Goal: Obtain resource: Download file/media

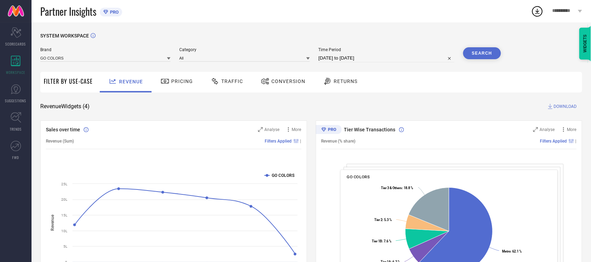
click at [344, 59] on input "[DATE] to [DATE]" at bounding box center [387, 58] width 136 height 8
select select "6"
select select "2025"
select select "7"
select select "2025"
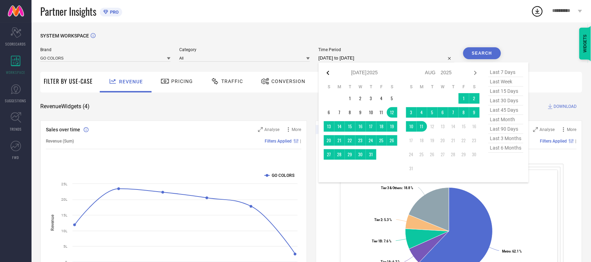
click at [326, 73] on icon at bounding box center [328, 73] width 8 height 8
select select "5"
select select "2025"
select select "6"
select select "2025"
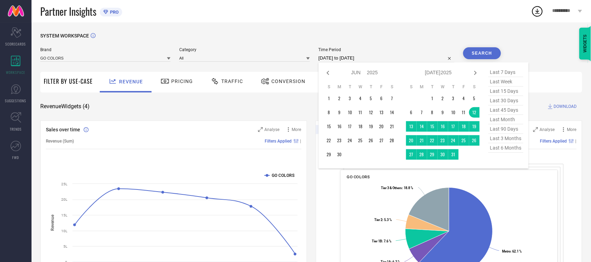
click at [399, 46] on div "SYSTEM WORKSPACE" at bounding box center [311, 40] width 542 height 14
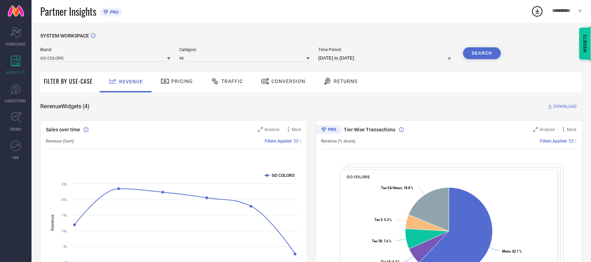
click at [379, 60] on input "[DATE] to [DATE]" at bounding box center [387, 58] width 136 height 8
select select "6"
select select "2025"
select select "7"
select select "2025"
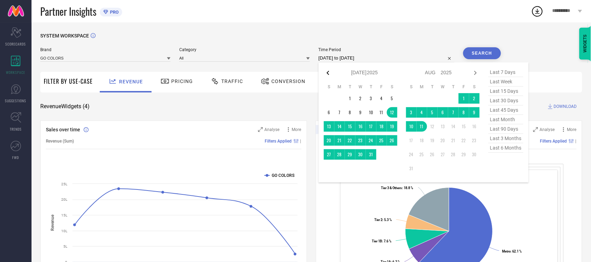
click at [330, 74] on icon at bounding box center [328, 73] width 8 height 8
select select "5"
select select "2025"
select select "6"
select select "2025"
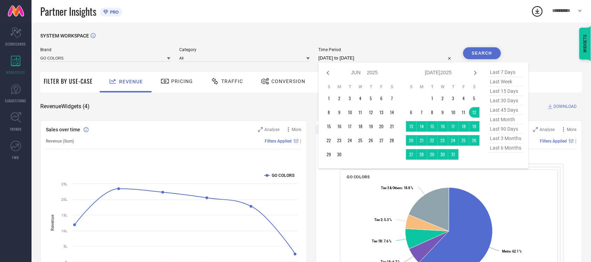
click at [330, 74] on icon at bounding box center [328, 73] width 8 height 8
select select "4"
select select "2025"
select select "5"
select select "2025"
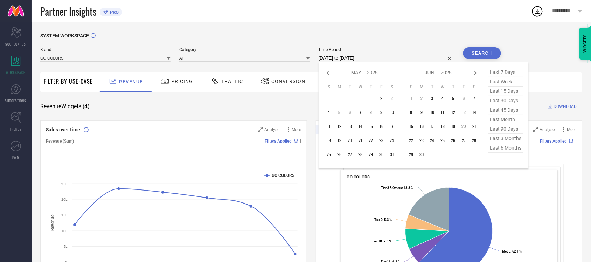
click at [330, 74] on icon at bounding box center [328, 73] width 8 height 8
select select "3"
select select "2025"
select select "4"
select select "2025"
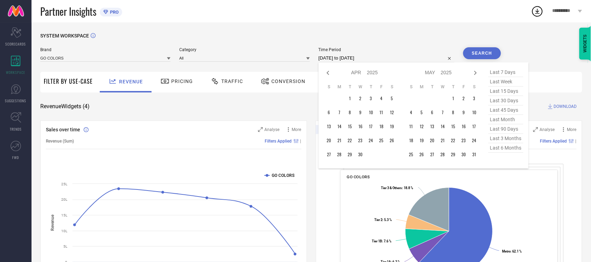
click at [330, 74] on icon at bounding box center [328, 73] width 8 height 8
select select "2"
select select "2025"
select select "3"
select select "2025"
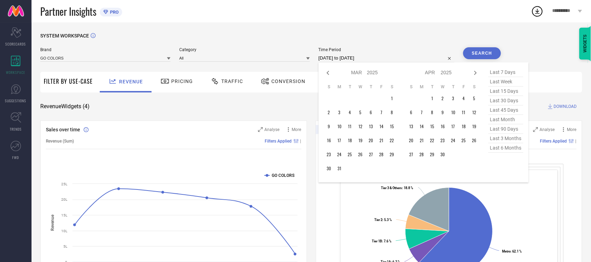
click at [330, 74] on icon at bounding box center [328, 73] width 8 height 8
select select "1"
select select "2025"
select select "2"
select select "2025"
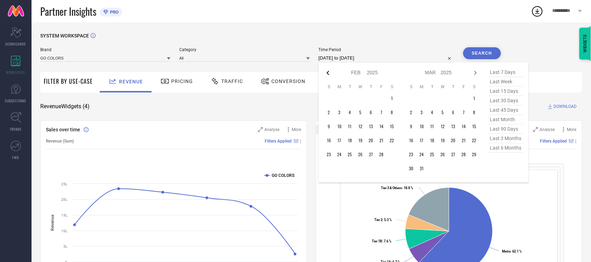
click at [329, 72] on icon at bounding box center [328, 73] width 2 height 4
select select "2025"
select select "1"
select select "2025"
click at [329, 72] on icon at bounding box center [328, 73] width 2 height 4
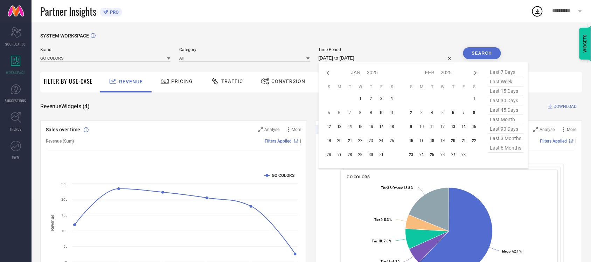
select select "11"
select select "2024"
select select "2025"
click at [329, 72] on icon at bounding box center [328, 73] width 2 height 4
select select "10"
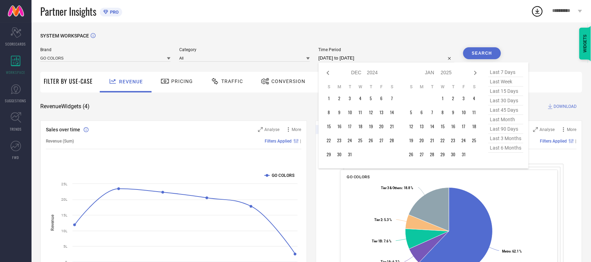
select select "2024"
select select "11"
select select "2024"
click at [329, 72] on icon at bounding box center [328, 73] width 2 height 4
select select "9"
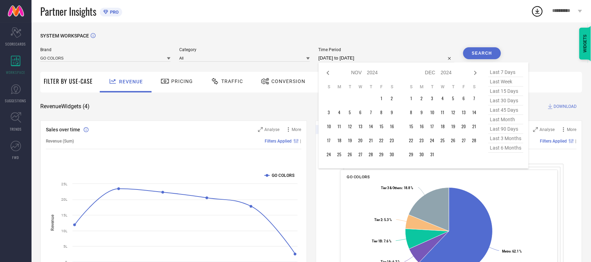
select select "2024"
select select "10"
select select "2024"
click at [329, 72] on icon at bounding box center [328, 73] width 2 height 4
select select "8"
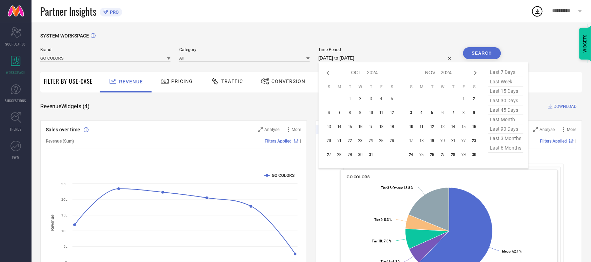
select select "2024"
select select "9"
select select "2024"
click at [329, 72] on icon at bounding box center [328, 73] width 2 height 4
select select "7"
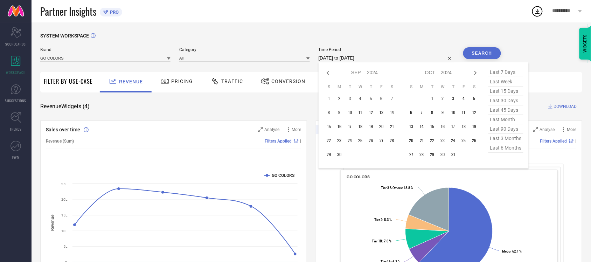
select select "2024"
select select "8"
select select "2024"
type input "After [DATE]"
click at [340, 127] on td "12" at bounding box center [340, 126] width 11 height 11
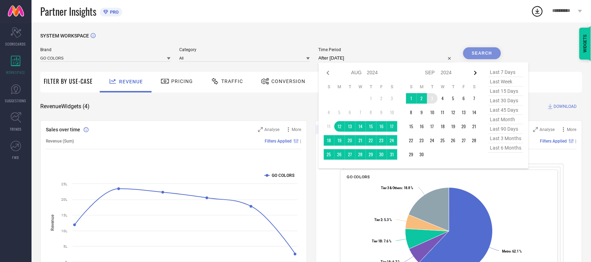
click at [477, 70] on icon at bounding box center [476, 73] width 8 height 8
select select "8"
select select "2024"
select select "9"
select select "2024"
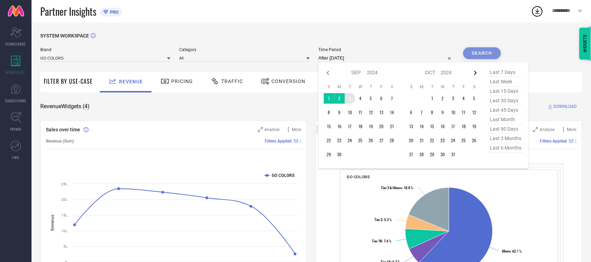
click at [477, 71] on icon at bounding box center [476, 73] width 8 height 8
select select "9"
select select "2024"
select select "10"
select select "2024"
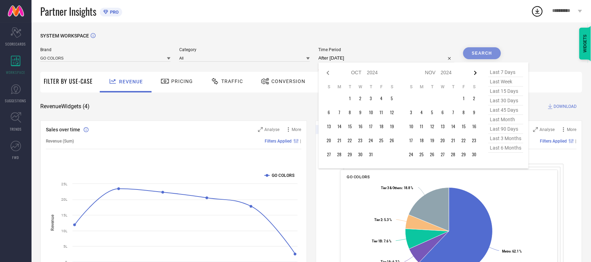
click at [476, 74] on icon at bounding box center [475, 73] width 2 height 4
select select "10"
select select "2024"
select select "11"
select select "2024"
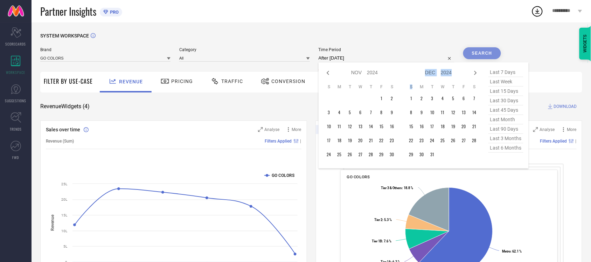
click at [476, 74] on icon at bounding box center [475, 73] width 2 height 4
select select "11"
select select "2024"
select select "2025"
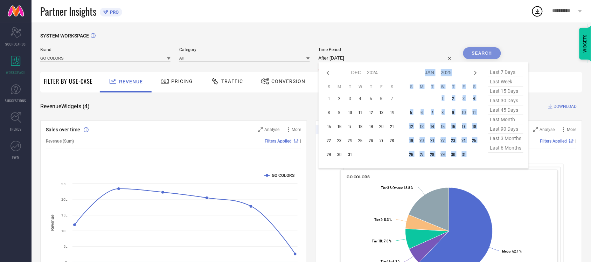
click at [476, 74] on icon at bounding box center [475, 73] width 2 height 4
select select "2025"
select select "1"
select select "2025"
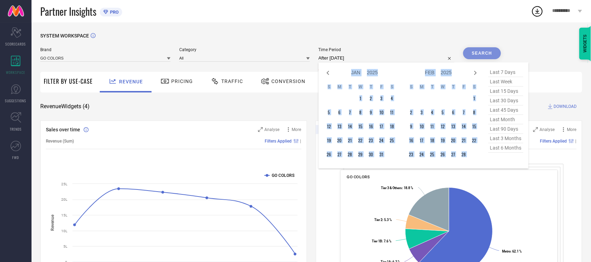
click at [476, 74] on icon at bounding box center [475, 73] width 2 height 4
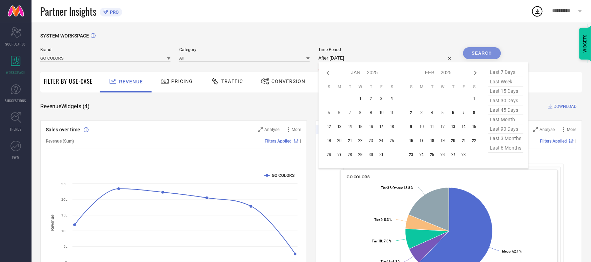
select select "1"
select select "2025"
select select "2"
select select "2025"
click at [475, 74] on icon at bounding box center [476, 73] width 8 height 8
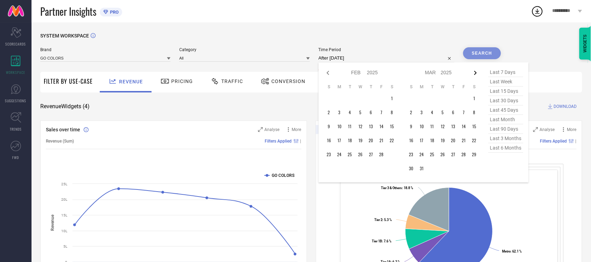
select select "2"
select select "2025"
select select "3"
select select "2025"
click at [475, 74] on icon at bounding box center [476, 73] width 8 height 8
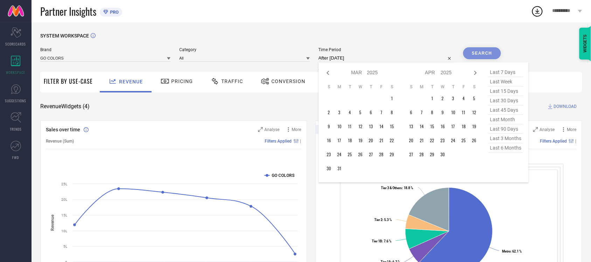
select select "3"
select select "2025"
select select "4"
select select "2025"
click at [475, 74] on icon at bounding box center [476, 73] width 8 height 8
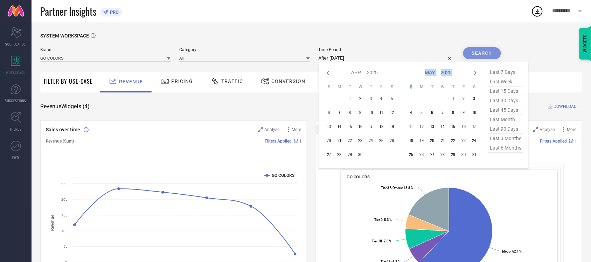
select select "4"
select select "2025"
select select "5"
select select "2025"
click at [475, 74] on icon at bounding box center [476, 73] width 8 height 8
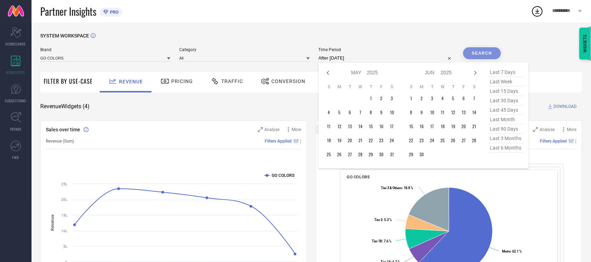
select select "5"
select select "2025"
select select "6"
select select "2025"
click at [475, 74] on icon at bounding box center [476, 73] width 8 height 8
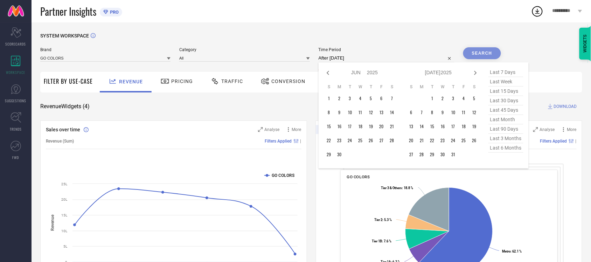
select select "6"
select select "2025"
select select "7"
select select "2025"
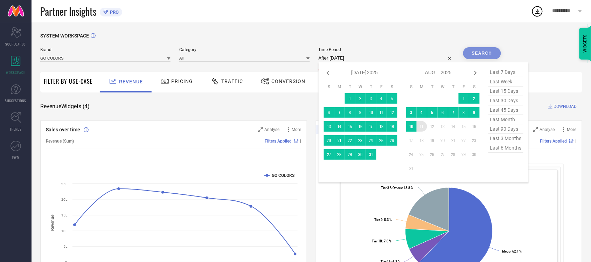
type input "[DATE] to [DATE]"
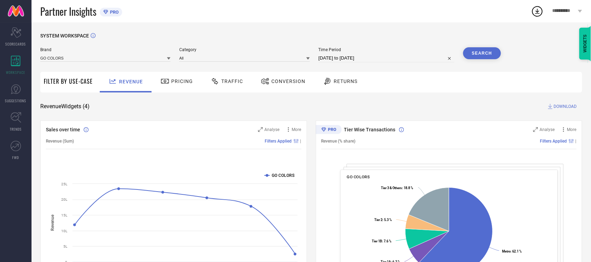
click at [378, 58] on input "[DATE] to [DATE]" at bounding box center [387, 58] width 136 height 8
select select "7"
select select "2024"
select select "8"
select select "2024"
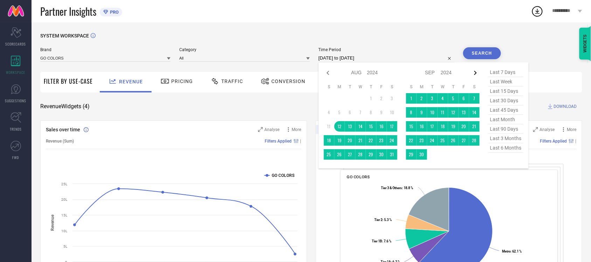
click at [475, 74] on icon at bounding box center [476, 73] width 8 height 8
select select "8"
select select "2024"
select select "9"
select select "2024"
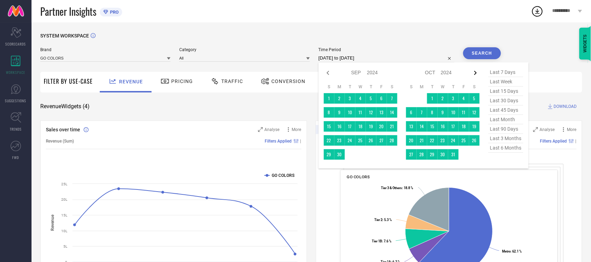
click at [473, 74] on icon at bounding box center [476, 73] width 8 height 8
select select "9"
select select "2024"
select select "10"
select select "2024"
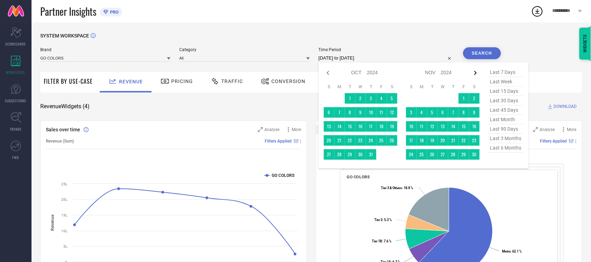
click at [474, 74] on icon at bounding box center [476, 73] width 8 height 8
select select "11"
select select "2024"
select select "2025"
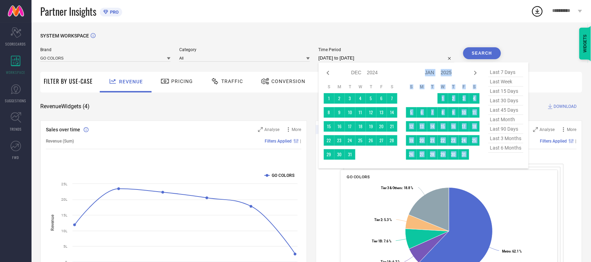
click at [475, 74] on icon at bounding box center [476, 73] width 8 height 8
select select "2025"
select select "1"
select select "2025"
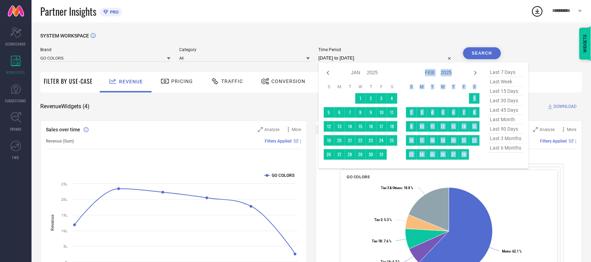
click at [475, 74] on icon at bounding box center [476, 73] width 8 height 8
select select "1"
select select "2025"
select select "2"
select select "2025"
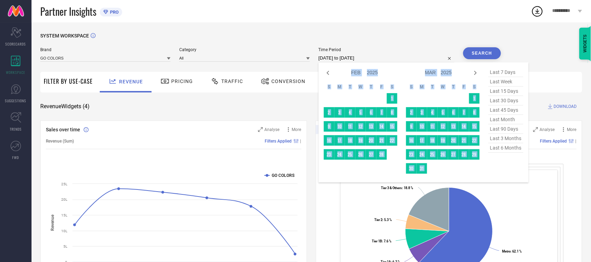
click at [465, 76] on div "Jan Feb Mar Apr May Jun [DATE] Aug Sep Oct Nov [DATE] 2016 2017 2018 2019 2020 …" at bounding box center [438, 73] width 65 height 10
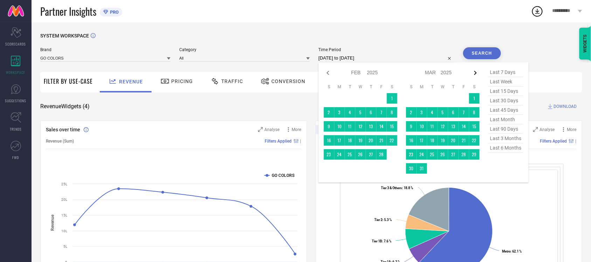
click at [479, 74] on icon at bounding box center [476, 73] width 8 height 8
select select "2"
select select "2025"
select select "3"
select select "2025"
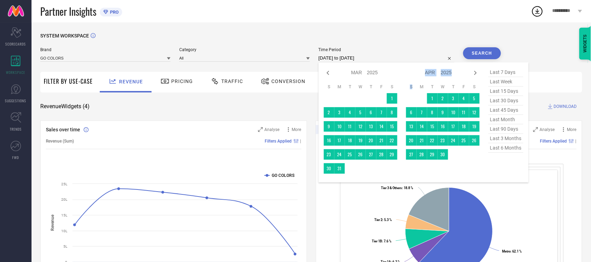
click at [479, 74] on icon at bounding box center [476, 73] width 8 height 8
select select "3"
select select "2025"
select select "4"
select select "2025"
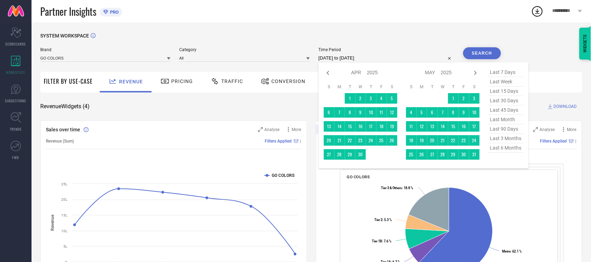
click at [479, 74] on icon at bounding box center [476, 73] width 8 height 8
select select "4"
select select "2025"
select select "5"
select select "2025"
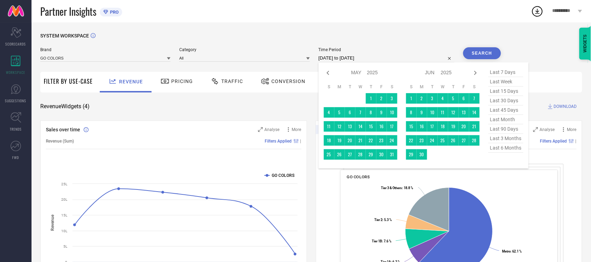
click at [479, 74] on icon at bounding box center [476, 73] width 8 height 8
select select "5"
select select "2025"
select select "6"
select select "2025"
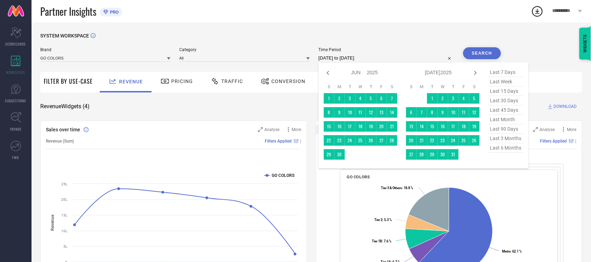
click at [479, 74] on icon at bounding box center [476, 73] width 8 height 8
select select "6"
select select "2025"
select select "7"
select select "2025"
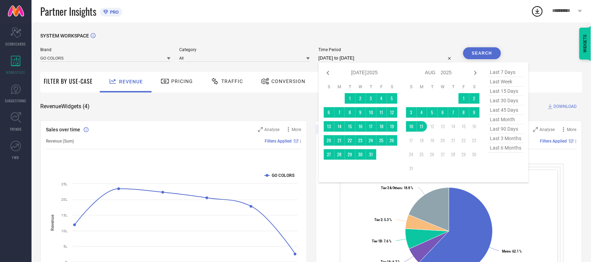
click at [438, 31] on div "SYSTEM WORKSPACE Brand GO COLORS Category All Time Period [DATE] to [DATE] Jan …" at bounding box center [312, 256] width 560 height 468
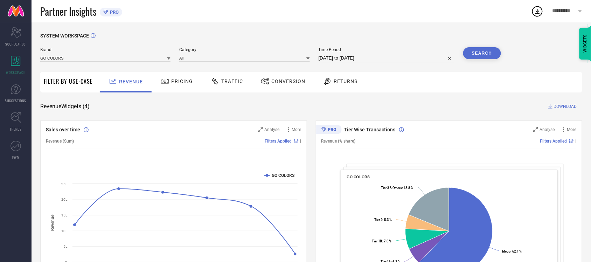
click at [481, 54] on button "Search" at bounding box center [482, 53] width 38 height 12
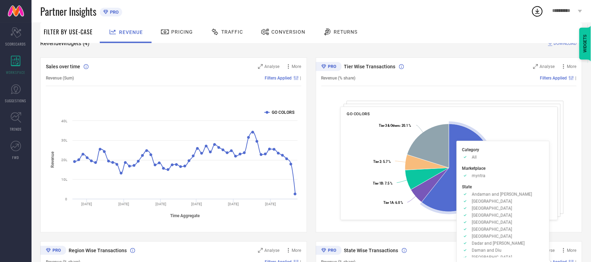
scroll to position [53, 0]
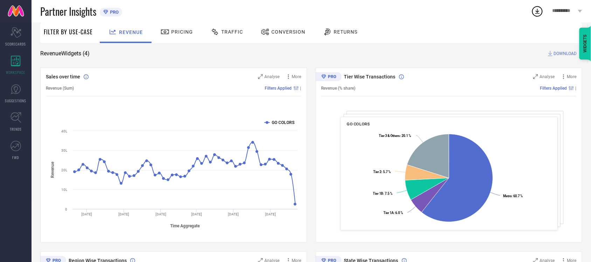
click at [566, 55] on span "DOWNLOAD" at bounding box center [565, 53] width 23 height 7
click at [540, 13] on icon at bounding box center [537, 11] width 13 height 13
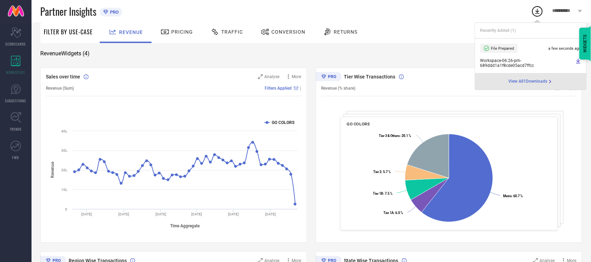
click at [578, 62] on icon at bounding box center [579, 61] width 6 height 6
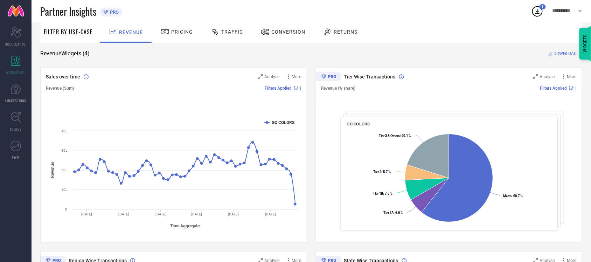
click at [465, 51] on div "Revenue Widgets ( 4 ) DOWNLOAD" at bounding box center [311, 53] width 542 height 7
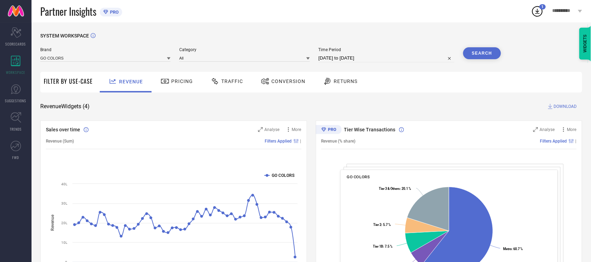
click at [349, 61] on input "[DATE] to [DATE]" at bounding box center [387, 58] width 136 height 8
select select "7"
select select "2024"
select select "8"
select select "2024"
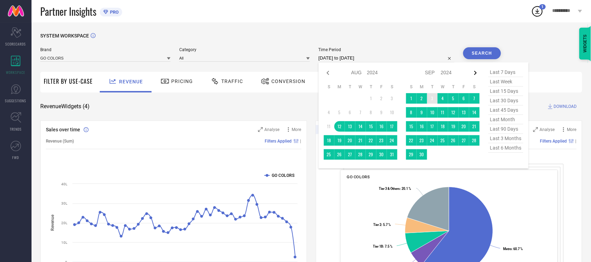
click at [475, 74] on icon at bounding box center [476, 73] width 8 height 8
select select "8"
select select "2024"
select select "9"
select select "2024"
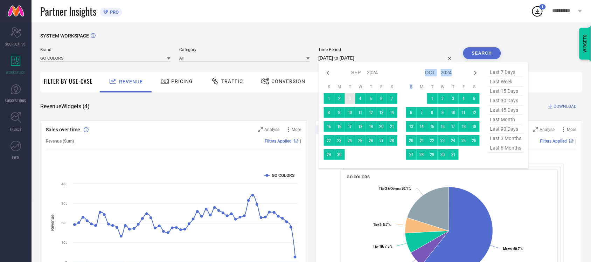
click at [475, 74] on icon at bounding box center [476, 73] width 8 height 8
select select "9"
select select "2024"
select select "10"
select select "2024"
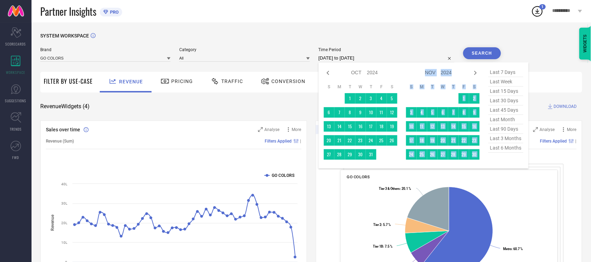
click at [475, 74] on icon at bounding box center [476, 73] width 8 height 8
select select "10"
select select "2024"
select select "11"
select select "2024"
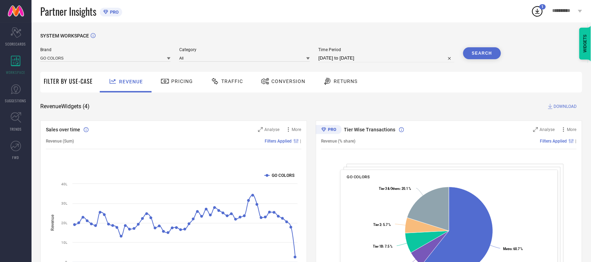
click at [438, 40] on div "SYSTEM WORKSPACE" at bounding box center [311, 40] width 542 height 14
select select "7"
select select "2024"
select select "8"
select select "2024"
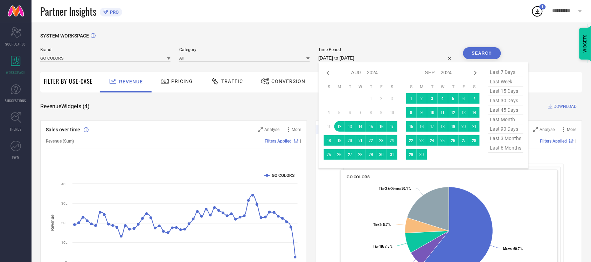
click at [387, 60] on input "[DATE] to [DATE]" at bounding box center [387, 58] width 136 height 8
click at [475, 74] on icon at bounding box center [475, 73] width 2 height 4
select select "8"
select select "2024"
select select "9"
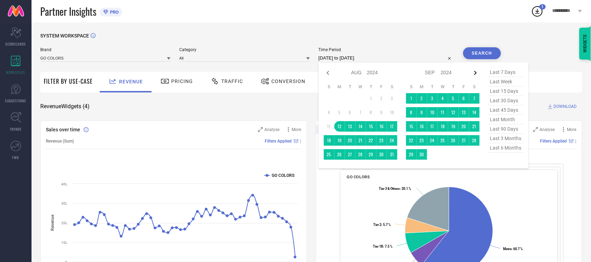
select select "2024"
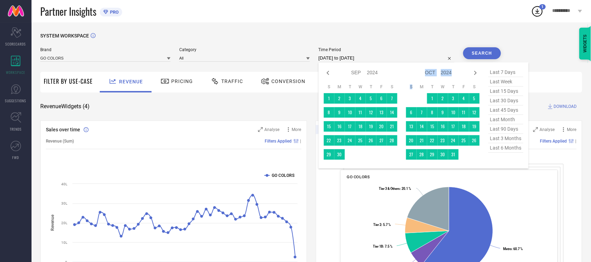
click at [475, 74] on icon at bounding box center [475, 73] width 2 height 4
select select "9"
select select "2024"
select select "10"
select select "2024"
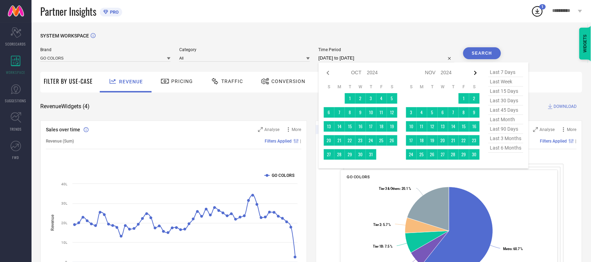
click at [477, 74] on icon at bounding box center [475, 73] width 2 height 4
select select "10"
select select "2024"
select select "11"
select select "2024"
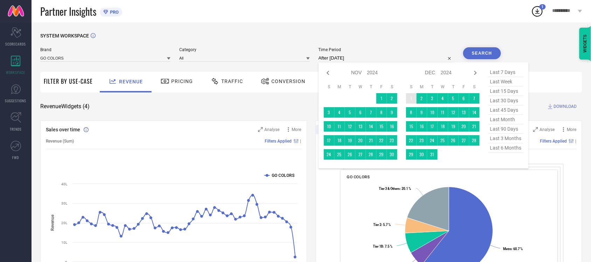
click at [413, 98] on td "1" at bounding box center [411, 98] width 11 height 11
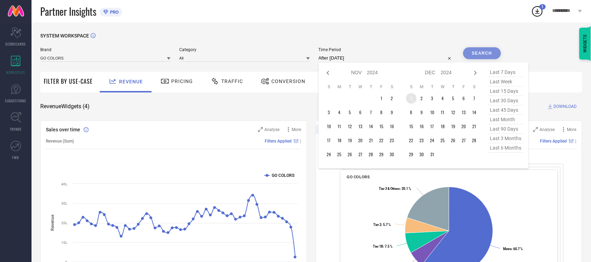
type input "[DATE] to [DATE]"
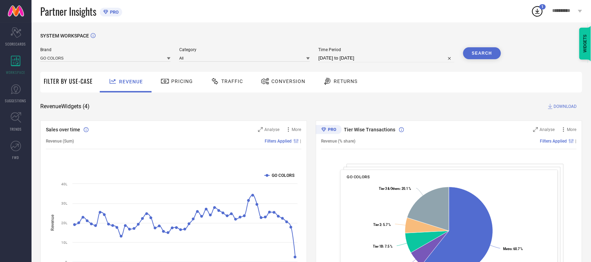
select select "11"
select select "2024"
select select "2025"
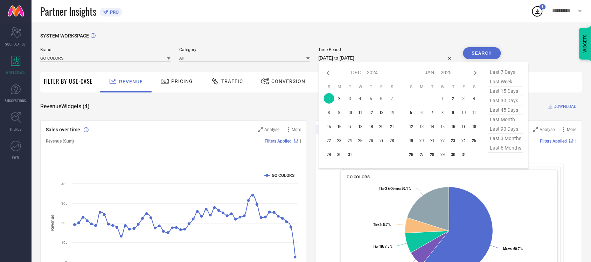
click at [366, 57] on input "[DATE] to [DATE]" at bounding box center [387, 58] width 136 height 8
type input "After [DATE]"
click at [446, 98] on td "1" at bounding box center [443, 98] width 11 height 11
click at [475, 75] on icon at bounding box center [475, 73] width 2 height 4
select select "2025"
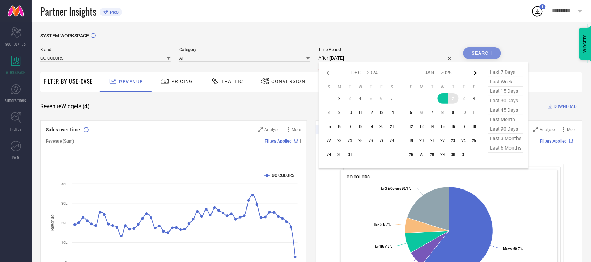
select select "1"
select select "2025"
click at [475, 75] on icon at bounding box center [475, 73] width 2 height 4
select select "1"
select select "2025"
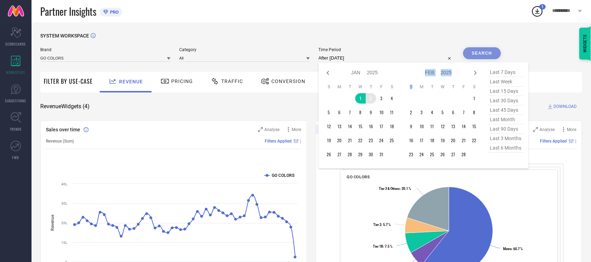
select select "2"
select select "2025"
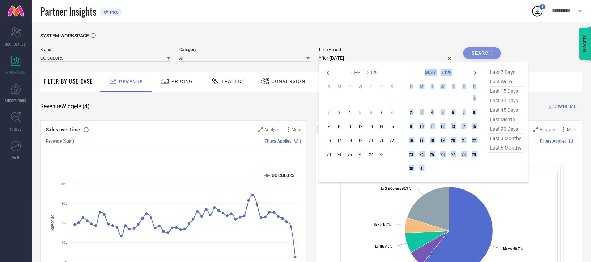
click at [475, 75] on icon at bounding box center [475, 73] width 2 height 4
select select "2"
select select "2025"
select select "3"
select select "2025"
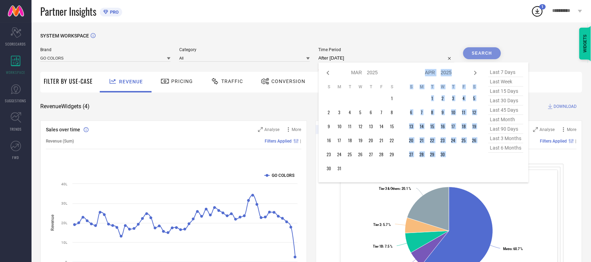
click at [475, 75] on icon at bounding box center [475, 73] width 2 height 4
select select "3"
select select "2025"
select select "4"
select select "2025"
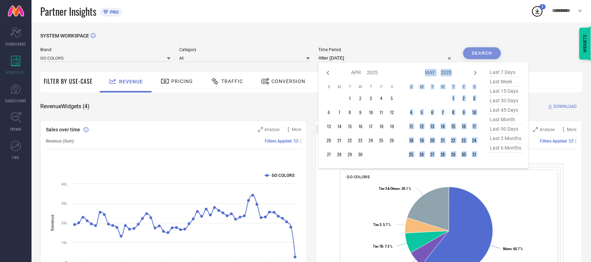
click at [475, 75] on icon at bounding box center [475, 73] width 2 height 4
select select "4"
select select "2025"
select select "5"
select select "2025"
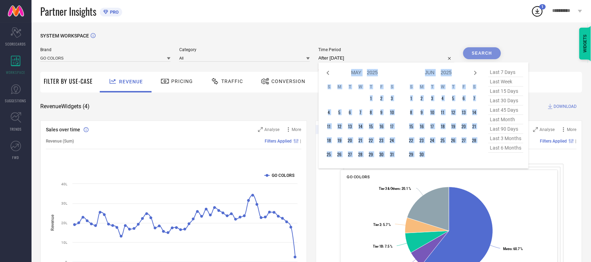
click at [475, 75] on icon at bounding box center [475, 73] width 2 height 4
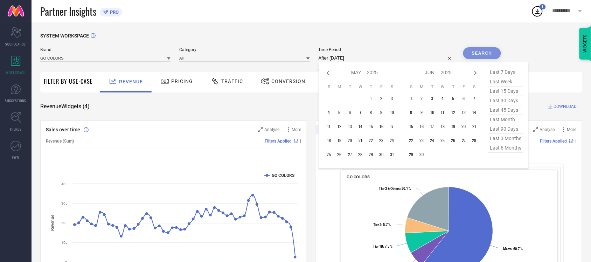
select select "5"
select select "2025"
select select "6"
select select "2025"
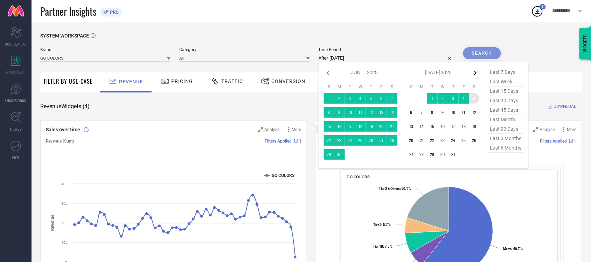
click at [477, 75] on icon at bounding box center [476, 73] width 8 height 8
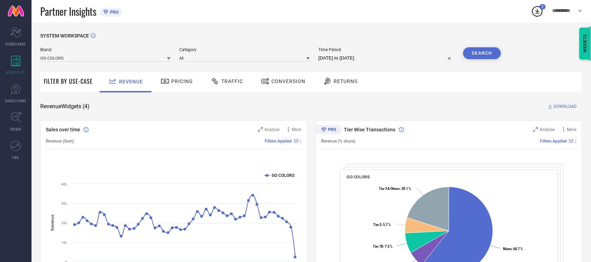
click at [484, 53] on button "Search" at bounding box center [482, 53] width 38 height 12
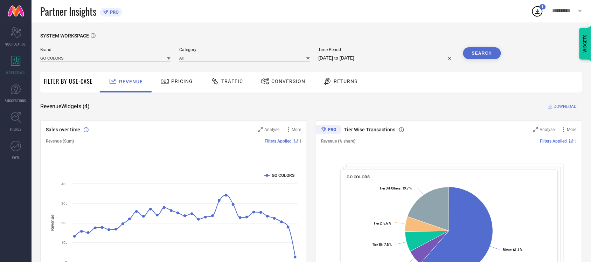
click at [564, 107] on span "DOWNLOAD" at bounding box center [565, 106] width 23 height 7
click at [570, 12] on span "**********" at bounding box center [565, 11] width 24 height 6
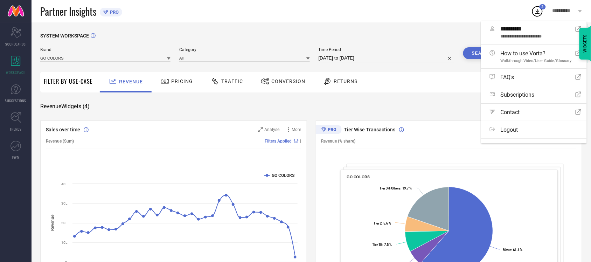
click at [538, 11] on icon at bounding box center [537, 11] width 13 height 13
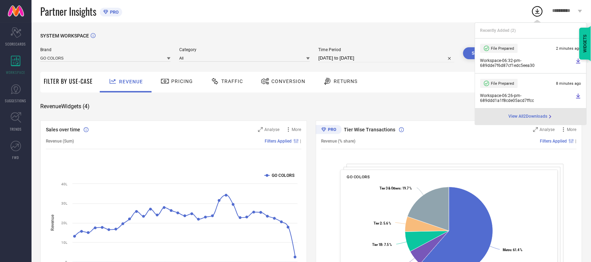
click at [579, 61] on icon at bounding box center [579, 61] width 4 height 5
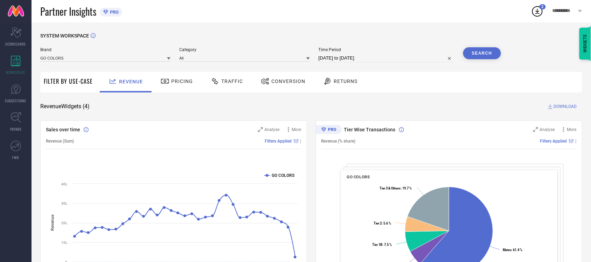
click at [429, 27] on div "SYSTEM WORKSPACE Brand GO COLORS Category All Time Period [DATE] to [DATE] Sear…" at bounding box center [312, 256] width 560 height 468
